Goal: Check status: Check status

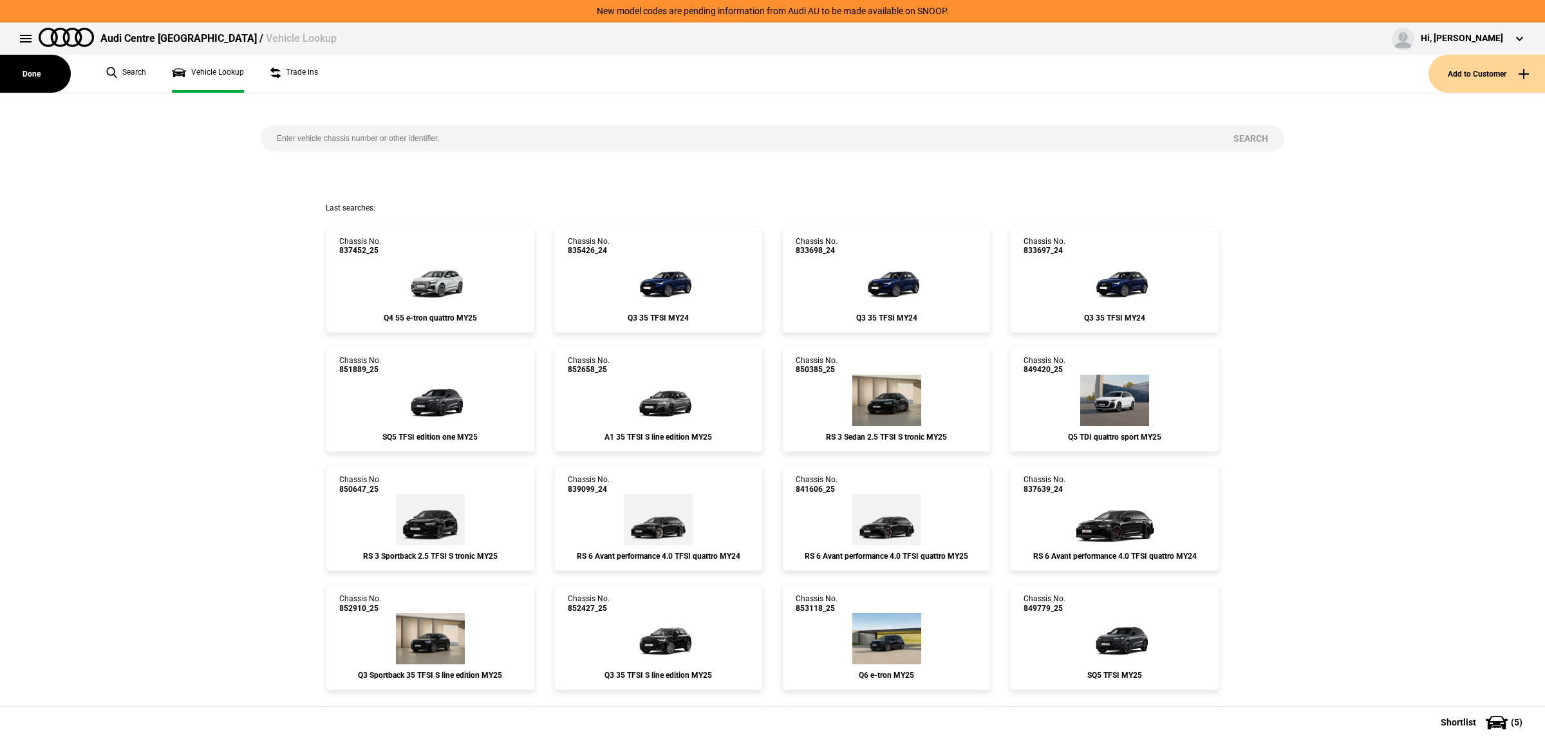
click at [456, 136] on input "search" at bounding box center [739, 139] width 957 height 26
paste input "[US_VEHICLE_IDENTIFICATION_NUMBER]"
type input "[US_VEHICLE_IDENTIFICATION_NUMBER]"
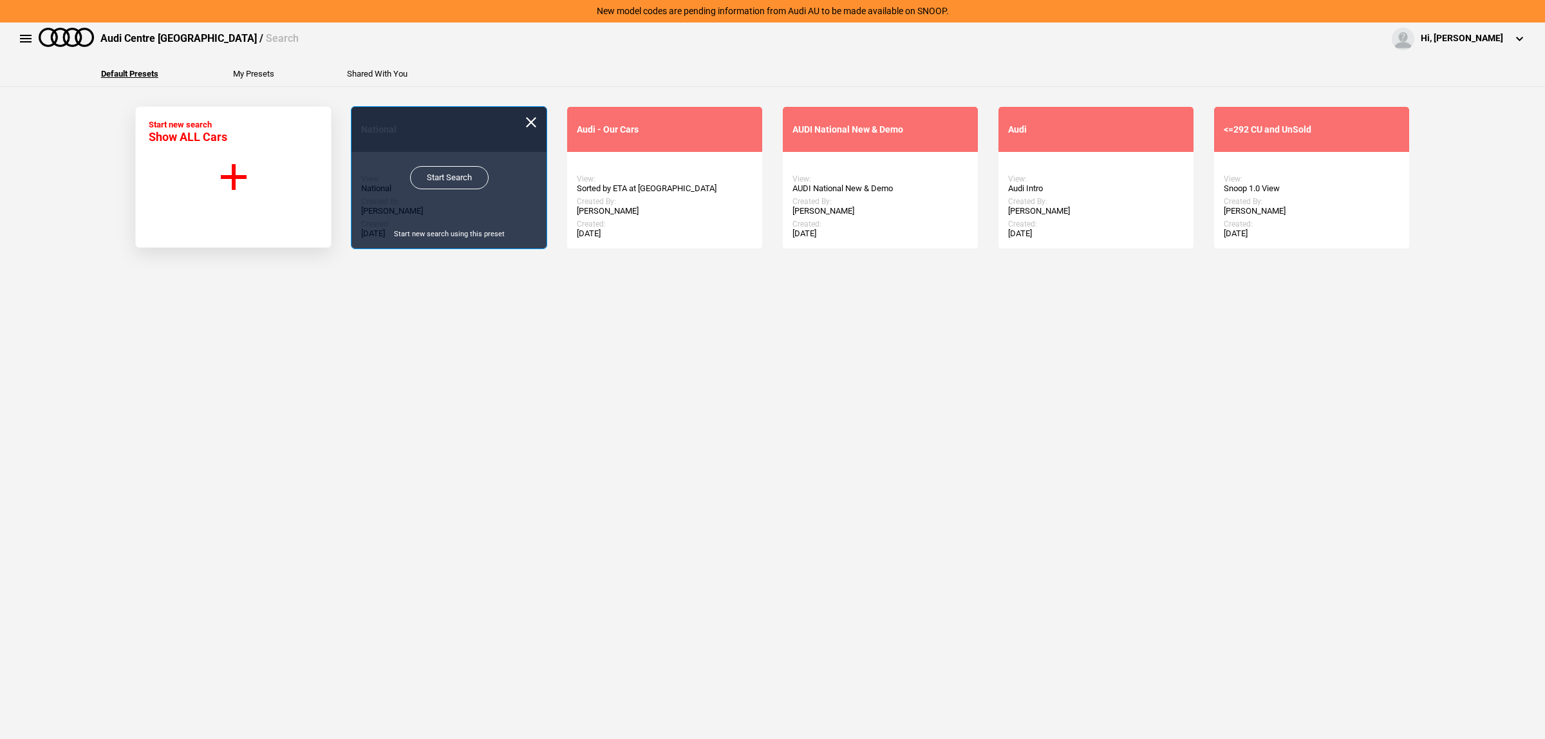
click at [465, 176] on link "Start Search" at bounding box center [449, 177] width 79 height 23
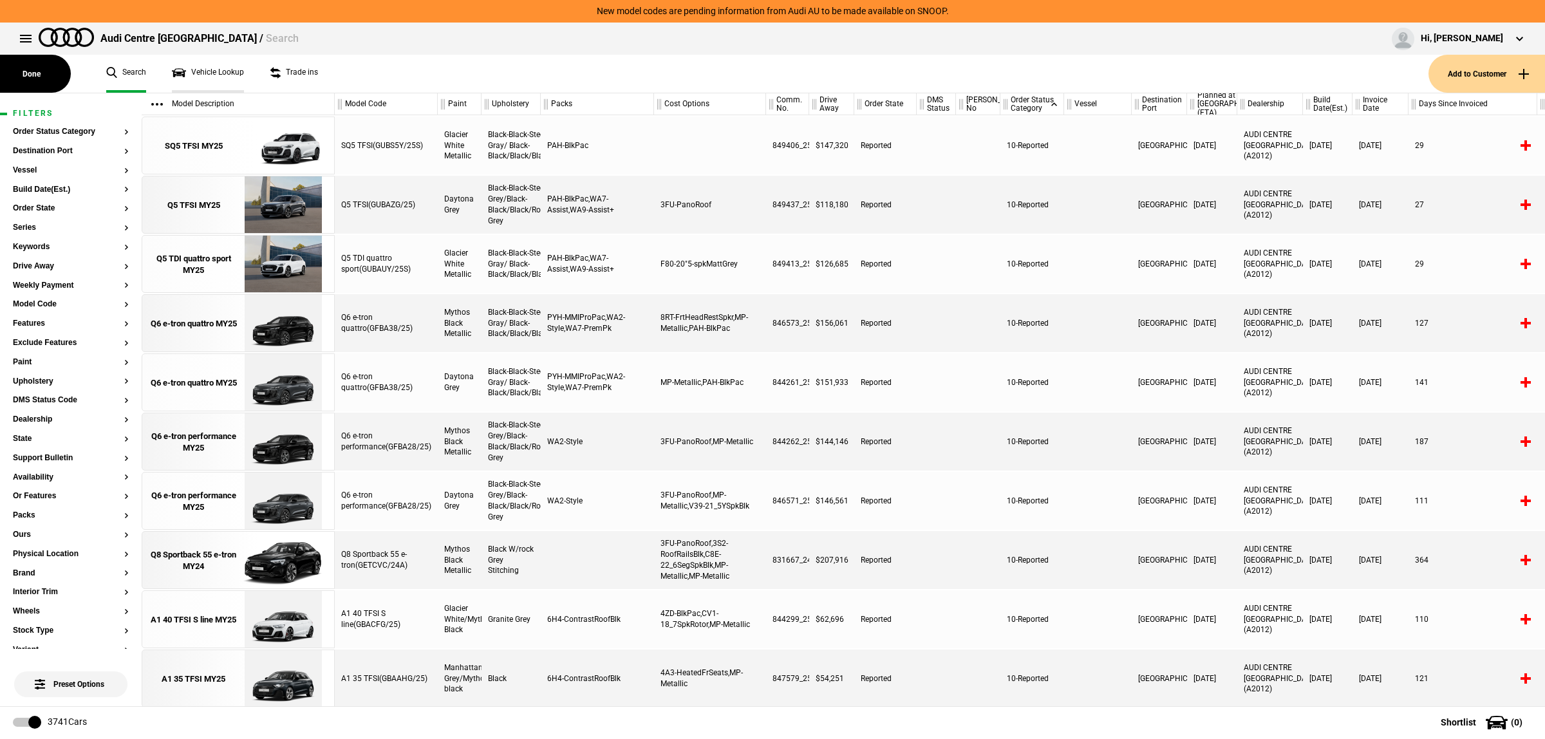
click at [229, 68] on link "Vehicle Lookup" at bounding box center [208, 74] width 72 height 38
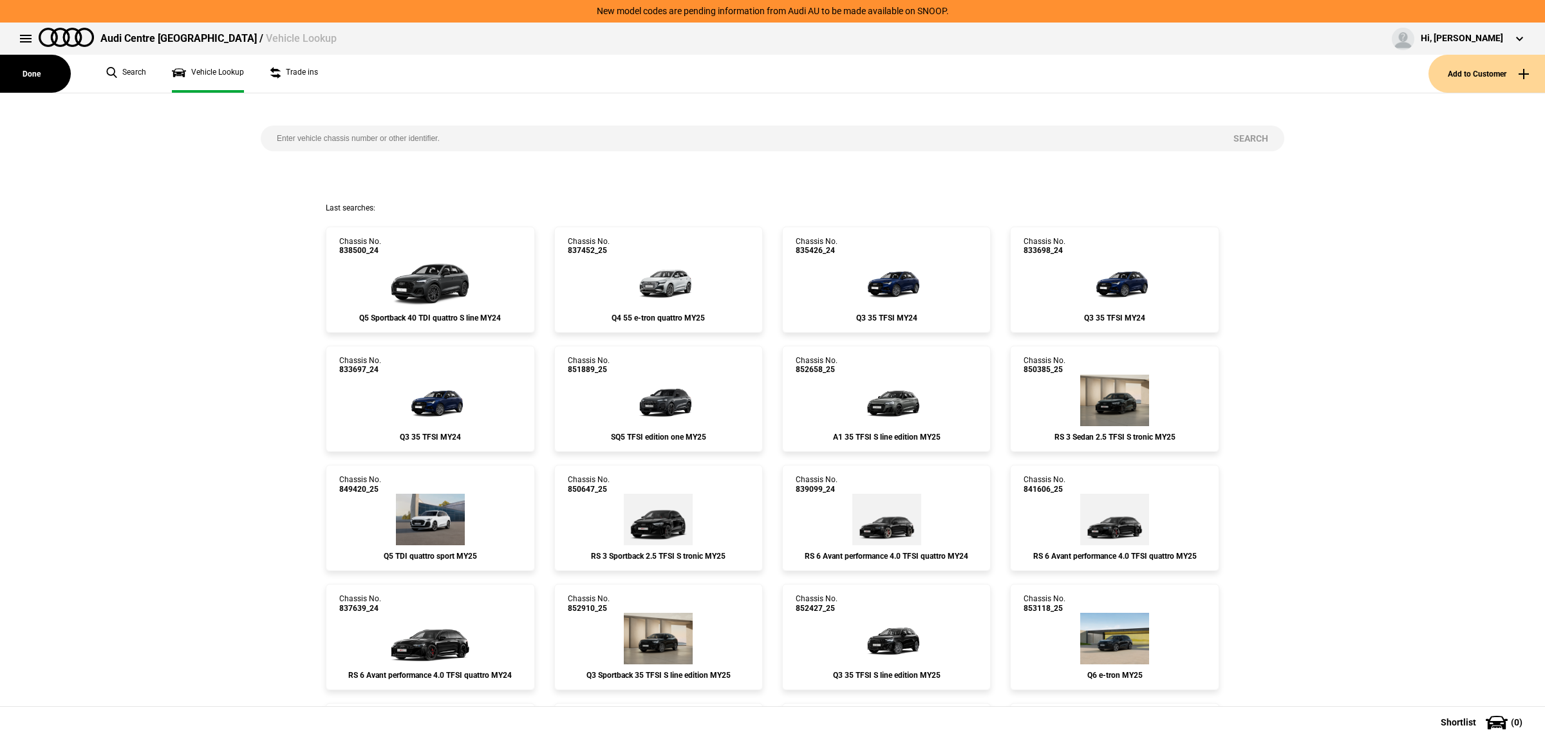
click at [426, 140] on input "search" at bounding box center [739, 139] width 957 height 26
paste input "WAUZZZ4M8RD017016"
type input "WAUZZZ4M8RD017016"
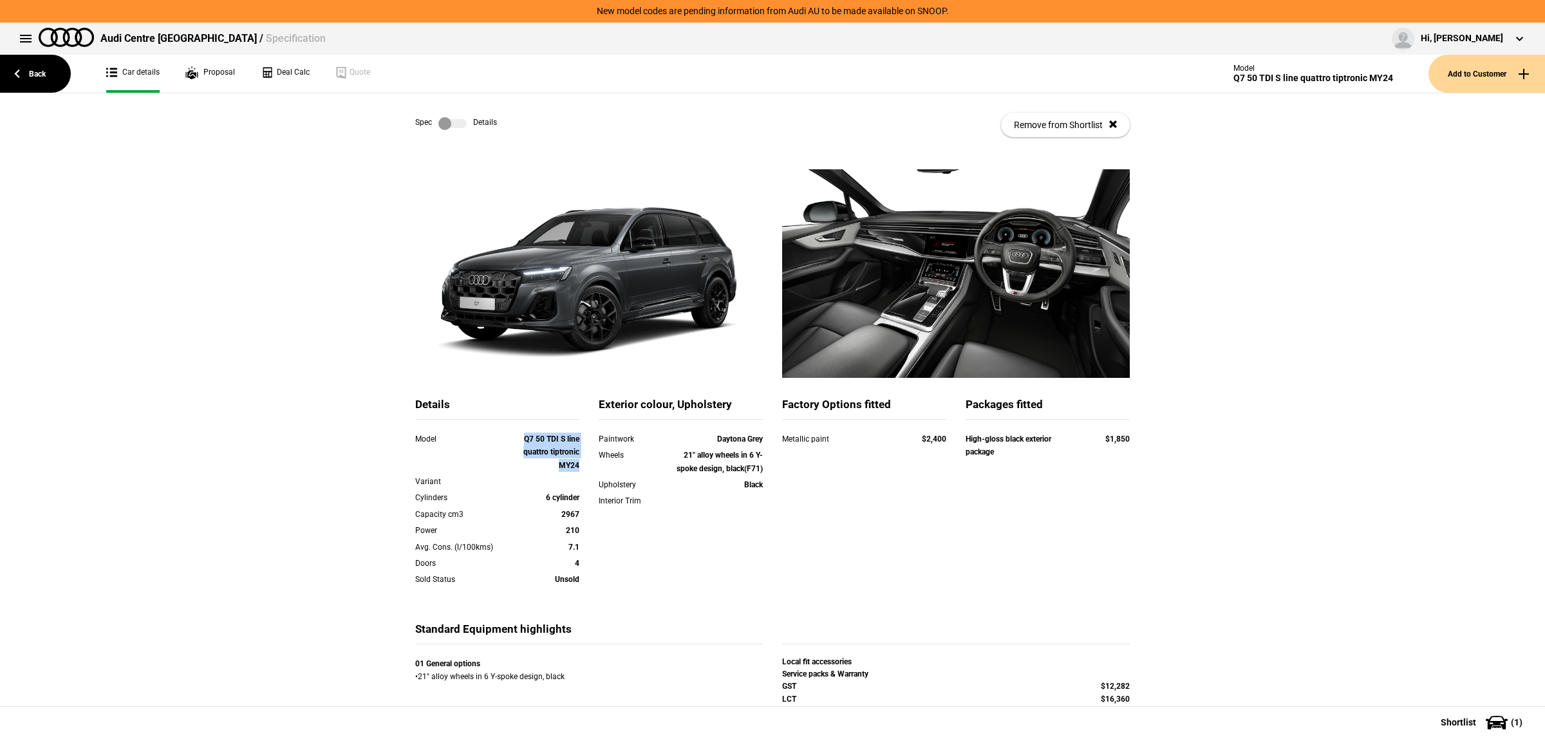
drag, startPoint x: 572, startPoint y: 468, endPoint x: 512, endPoint y: 436, distance: 67.7
click at [514, 436] on div "Q7 50 TDI S line quattro tiptronic MY24" at bounding box center [547, 452] width 66 height 39
click at [26, 73] on link "Back" at bounding box center [35, 74] width 71 height 38
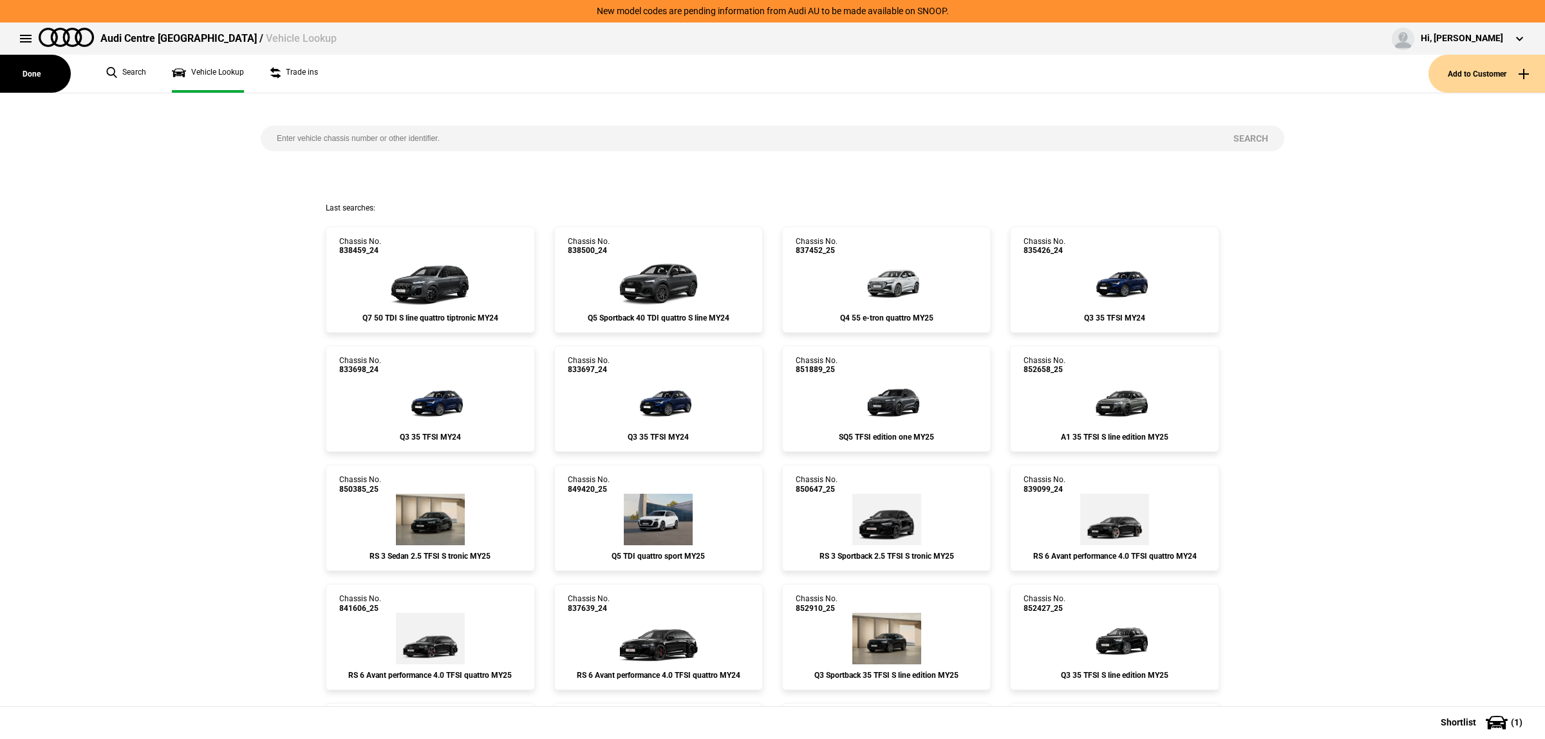
click at [451, 134] on input "search" at bounding box center [739, 139] width 957 height 26
paste input "WAUZZZF12RD018987"
type input "WAUZZZF12RD018987"
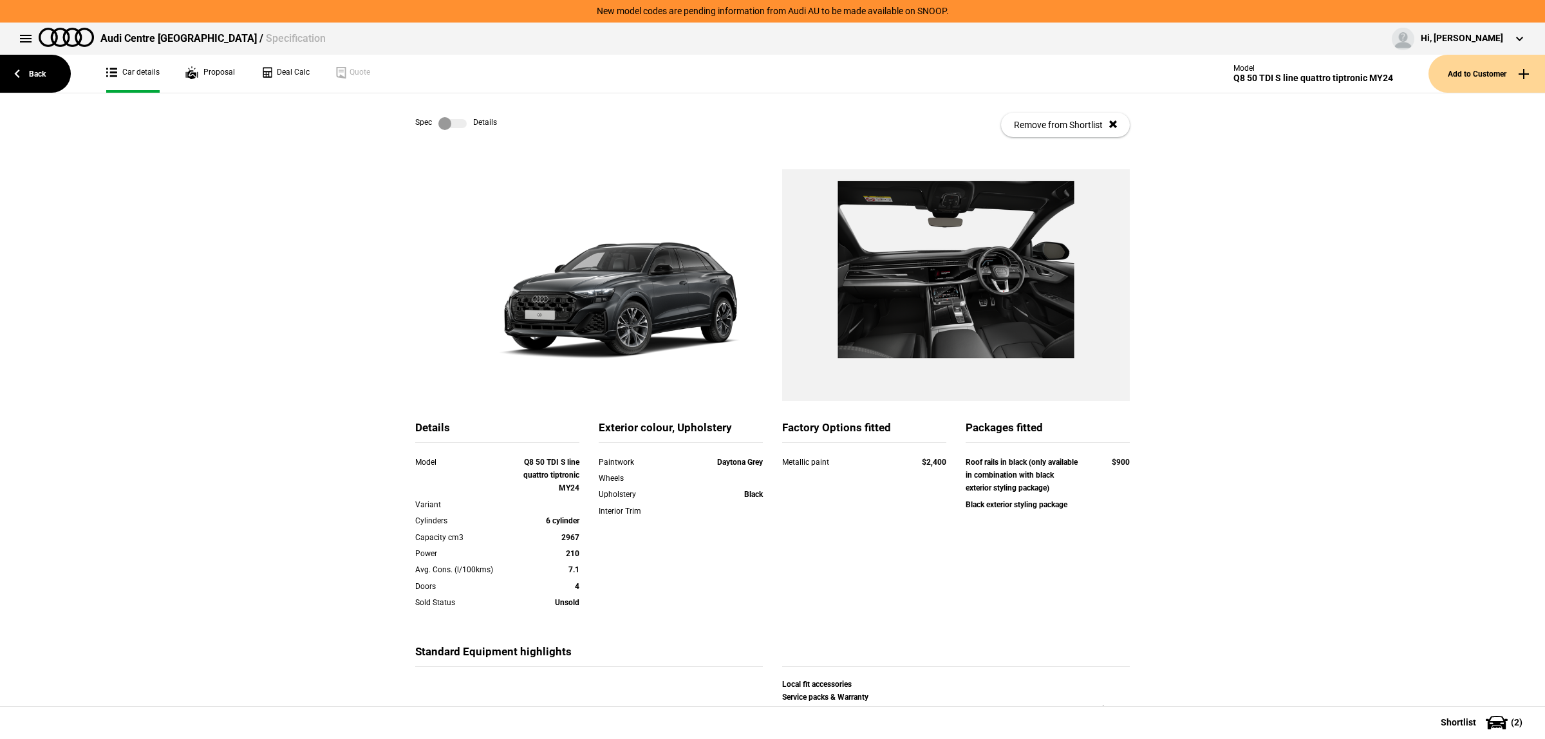
click at [452, 126] on label at bounding box center [452, 123] width 28 height 13
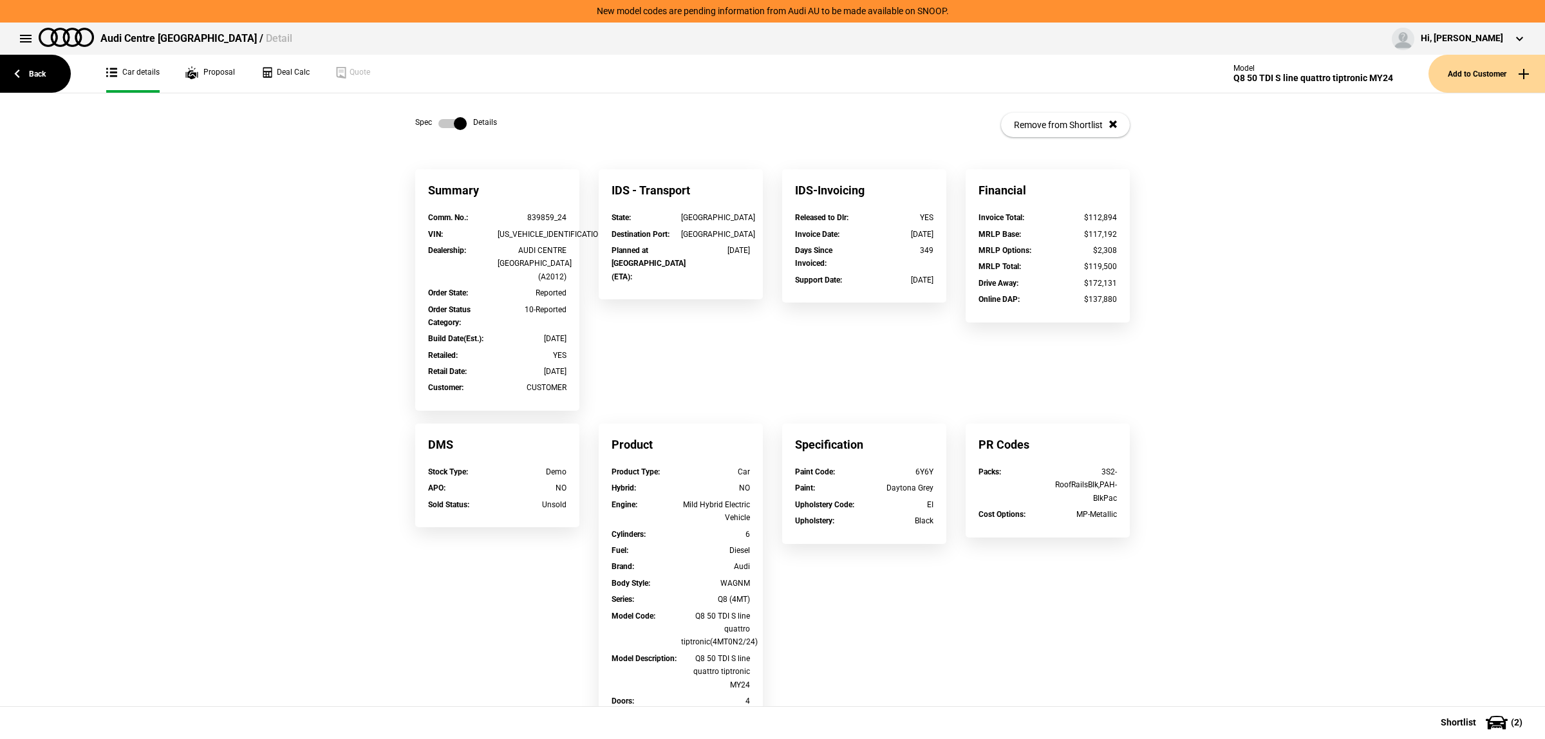
click at [452, 126] on label at bounding box center [452, 123] width 28 height 13
